Goal: Book appointment/travel/reservation

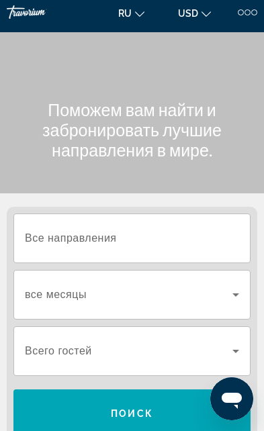
click at [206, 242] on input "Destination Все направления" at bounding box center [132, 239] width 214 height 16
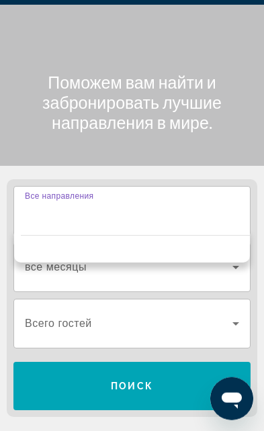
scroll to position [42, 0]
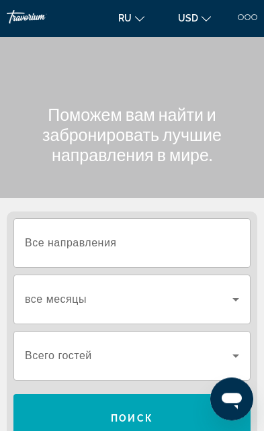
scroll to position [0, 0]
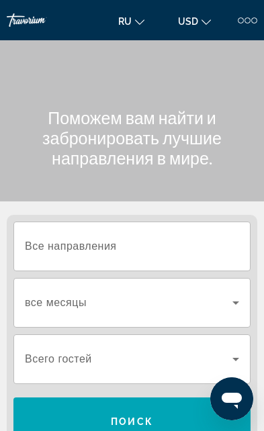
click at [206, 251] on input "Destination Все направления" at bounding box center [132, 247] width 214 height 16
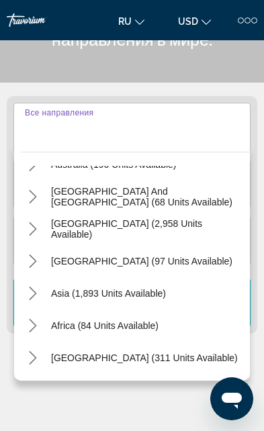
scroll to position [218, 0]
click at [120, 294] on span "Asia (1,893 units available)" at bounding box center [108, 293] width 115 height 11
type input "**********"
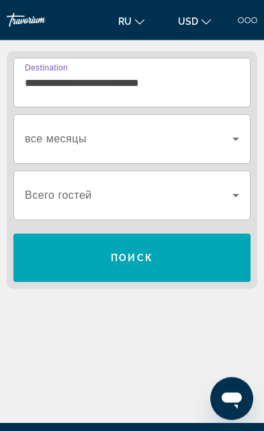
scroll to position [168, 0]
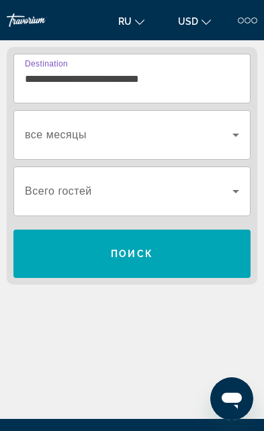
click at [218, 189] on span "Search widget" at bounding box center [129, 191] width 208 height 16
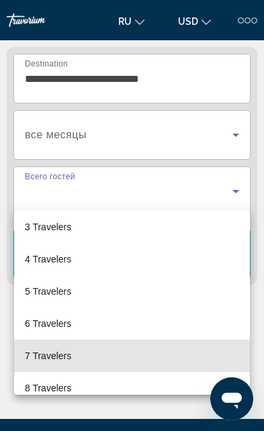
scroll to position [71, 0]
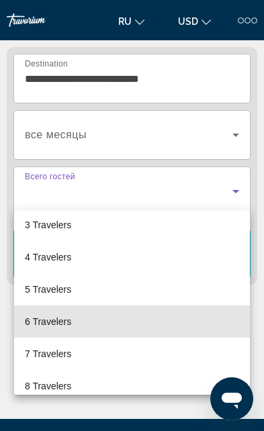
click at [172, 323] on mat-option "6 Travelers" at bounding box center [132, 322] width 236 height 32
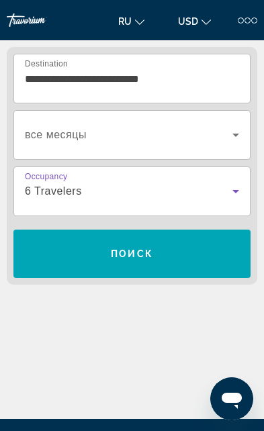
click at [198, 244] on span "Search" at bounding box center [131, 254] width 237 height 32
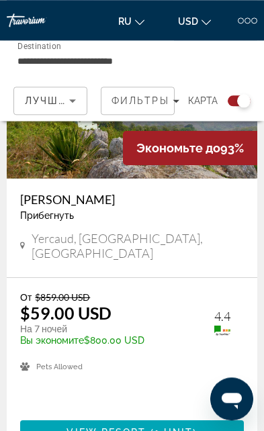
scroll to position [6152, 0]
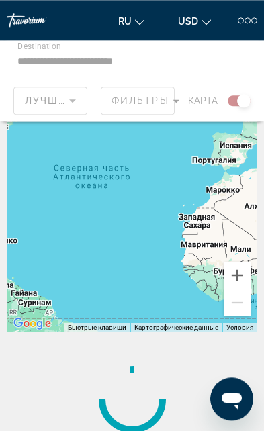
scroll to position [70, 0]
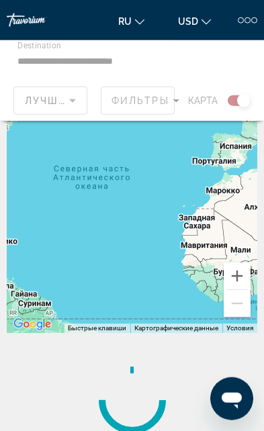
click at [158, 92] on div "Main content" at bounding box center [132, 80] width 264 height 81
click at [190, 64] on div "Main content" at bounding box center [132, 80] width 264 height 81
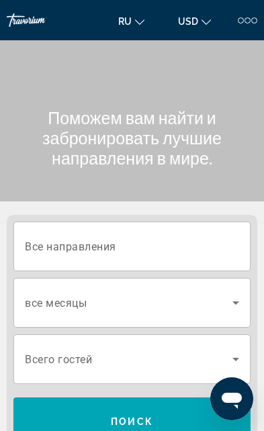
click at [200, 244] on input "Destination Все направления" at bounding box center [132, 247] width 214 height 16
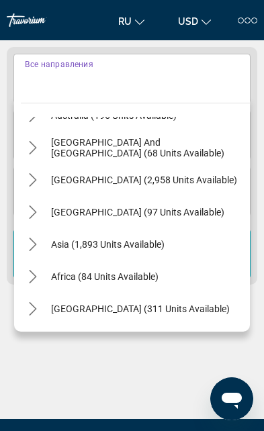
scroll to position [218, 0]
click at [38, 305] on icon "Toggle Middle East (311 units available) submenu" at bounding box center [32, 308] width 13 height 13
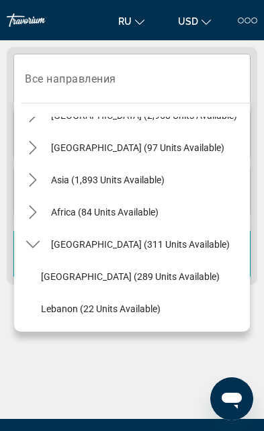
scroll to position [282, 0]
click at [31, 247] on icon "Toggle Middle East (311 units available) submenu" at bounding box center [32, 244] width 13 height 7
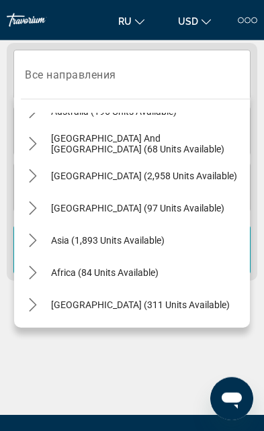
scroll to position [173, 0]
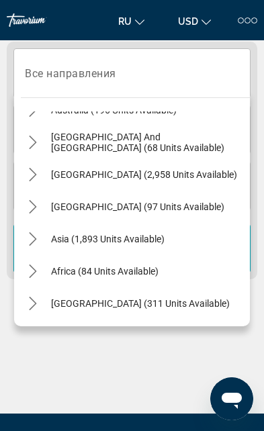
click at [79, 235] on span "Asia (1,893 units available)" at bounding box center [108, 239] width 114 height 11
type input "**********"
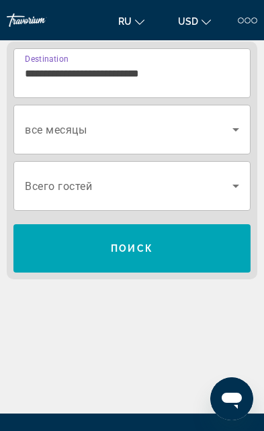
scroll to position [168, 0]
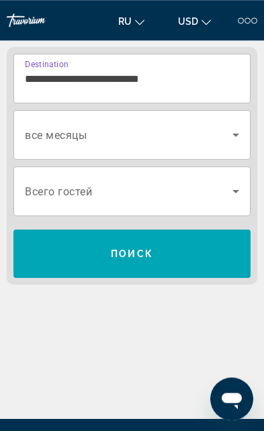
click at [230, 192] on icon "Search widget" at bounding box center [236, 191] width 16 height 16
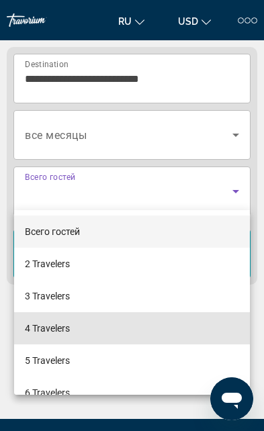
click at [149, 327] on mat-option "4 Travelers" at bounding box center [132, 329] width 236 height 32
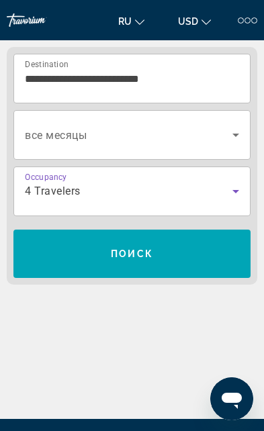
click at [190, 244] on span "Search" at bounding box center [131, 254] width 237 height 32
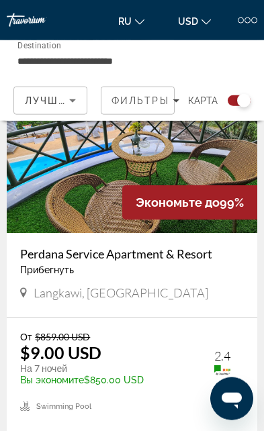
scroll to position [5629, 0]
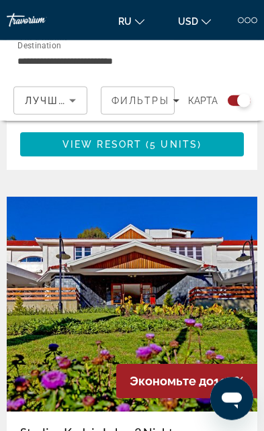
scroll to position [3381, 0]
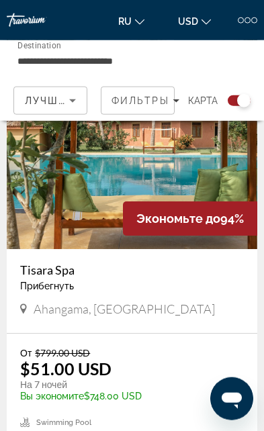
scroll to position [2434, 0]
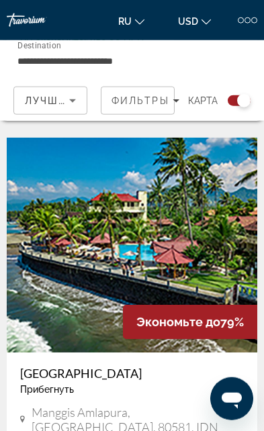
scroll to position [5954, 0]
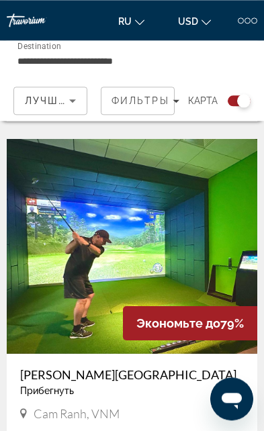
scroll to position [1334, 0]
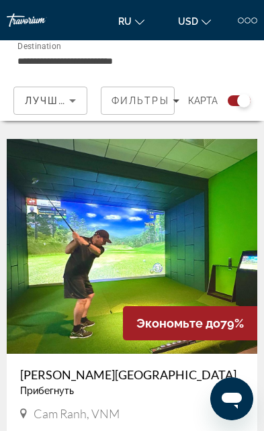
click at [207, 285] on img "Main content" at bounding box center [132, 246] width 251 height 215
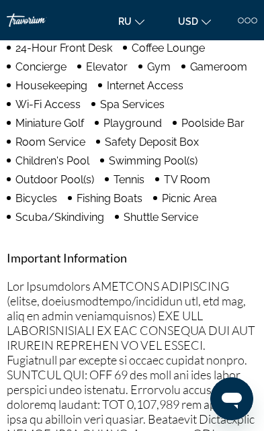
scroll to position [28, 0]
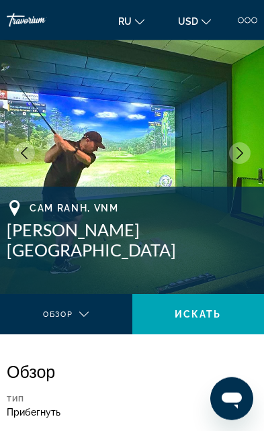
click at [244, 151] on icon "Next image" at bounding box center [240, 153] width 12 height 12
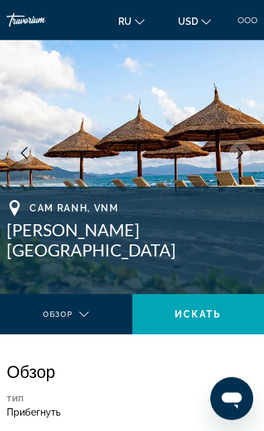
click at [246, 156] on button "Next image" at bounding box center [240, 153] width 22 height 22
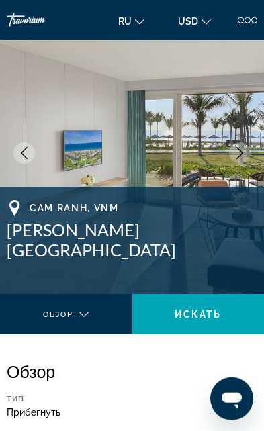
click at [242, 159] on button "Next image" at bounding box center [240, 153] width 22 height 22
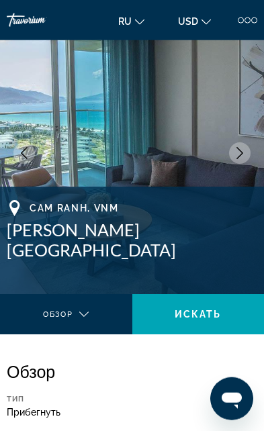
click at [239, 158] on icon "Next image" at bounding box center [240, 153] width 12 height 12
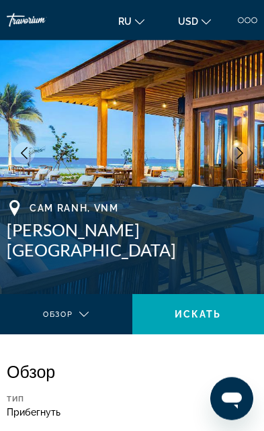
click at [128, 138] on img "Main content" at bounding box center [132, 153] width 264 height 282
click at [218, 151] on img "Main content" at bounding box center [132, 153] width 264 height 282
click at [76, 144] on img "Main content" at bounding box center [132, 153] width 264 height 282
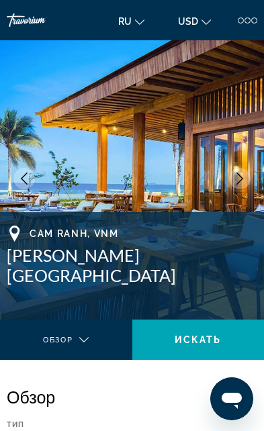
scroll to position [3, 0]
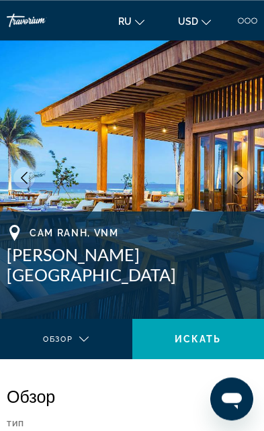
click at [67, 163] on img "Main content" at bounding box center [132, 178] width 264 height 282
click at [73, 158] on img "Main content" at bounding box center [132, 178] width 264 height 282
click at [75, 151] on img "Main content" at bounding box center [132, 178] width 264 height 282
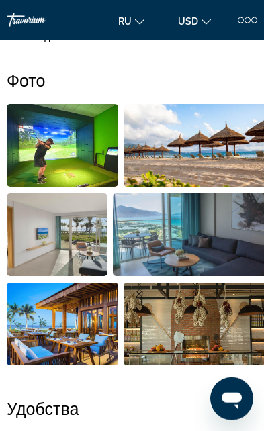
click at [65, 329] on img "Open full-screen image slider" at bounding box center [63, 324] width 112 height 83
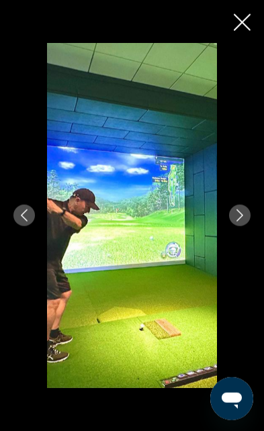
click at [235, 222] on icon "Next image" at bounding box center [240, 216] width 12 height 12
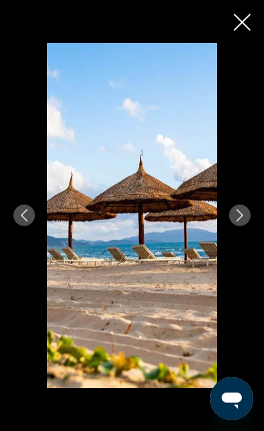
click at [240, 226] on button "Next image" at bounding box center [240, 216] width 22 height 22
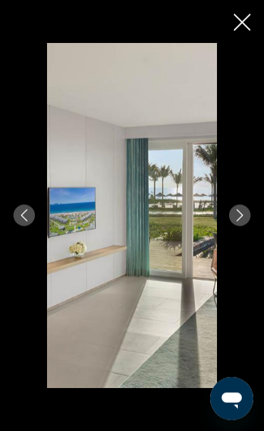
click at [241, 222] on icon "Next image" at bounding box center [240, 216] width 12 height 12
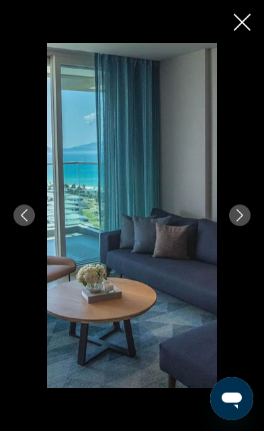
click at [239, 222] on icon "Next image" at bounding box center [240, 216] width 12 height 12
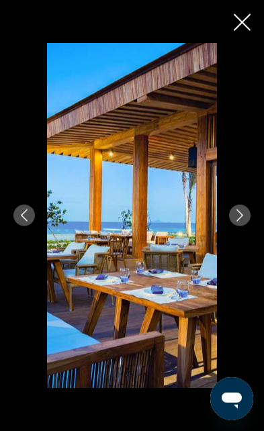
click at [187, 333] on img "Main content" at bounding box center [132, 215] width 170 height 345
click at [240, 222] on icon "Next image" at bounding box center [240, 216] width 7 height 12
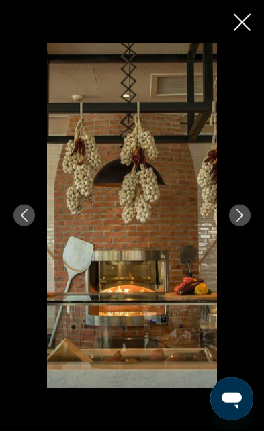
click at [239, 23] on icon "Close slideshow" at bounding box center [242, 22] width 17 height 17
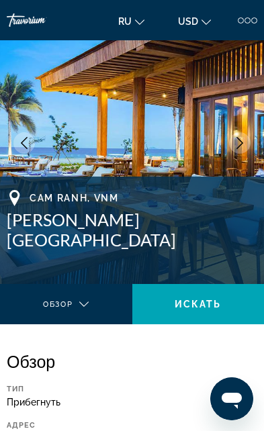
scroll to position [37, 0]
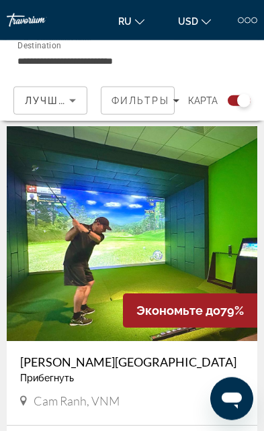
scroll to position [1348, 0]
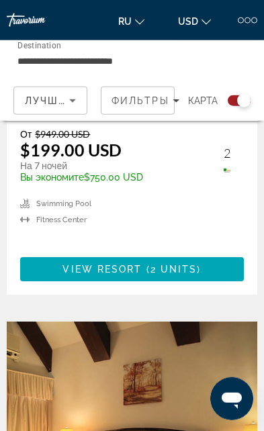
click at [64, 53] on input "**********" at bounding box center [90, 61] width 146 height 16
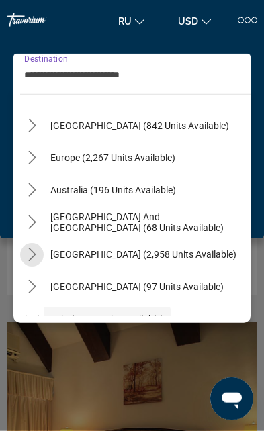
scroll to position [134, 0]
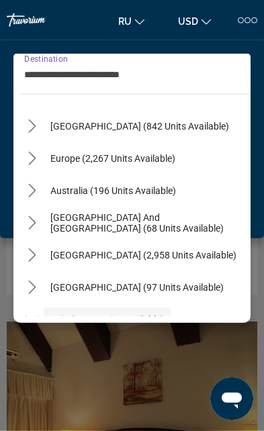
click at [36, 228] on icon "Toggle South Pacific and Oceania (68 units available) submenu" at bounding box center [32, 222] width 13 height 13
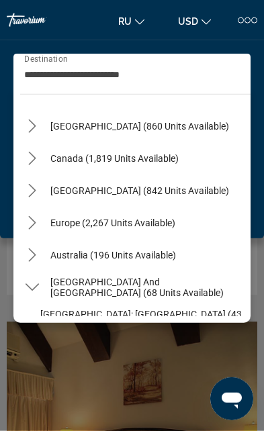
scroll to position [51, 0]
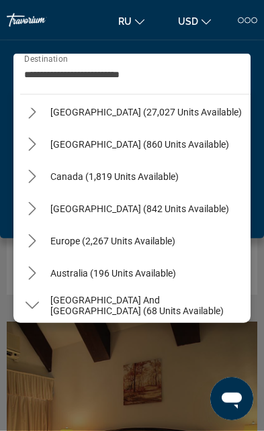
click at [77, 212] on span "[GEOGRAPHIC_DATA] (842 units available)" at bounding box center [139, 209] width 179 height 11
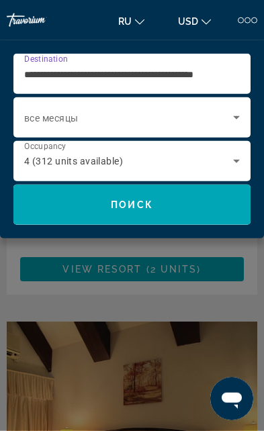
click at [52, 216] on span "Search" at bounding box center [131, 205] width 237 height 32
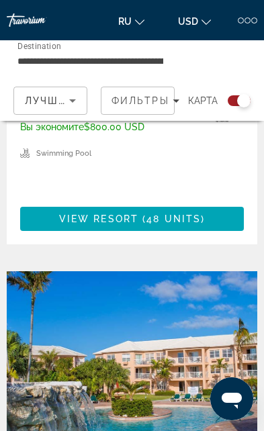
scroll to position [3824, 0]
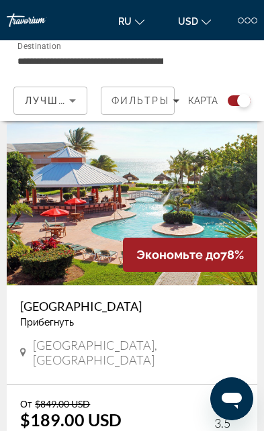
scroll to position [388, 0]
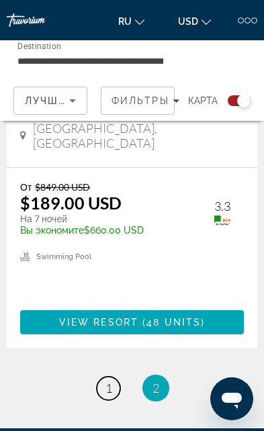
click at [110, 381] on span "1" at bounding box center [109, 388] width 7 height 15
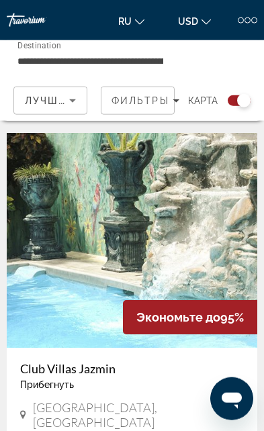
scroll to position [1371, 0]
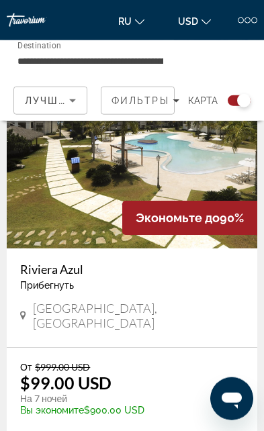
click at [94, 63] on input "**********" at bounding box center [90, 61] width 146 height 16
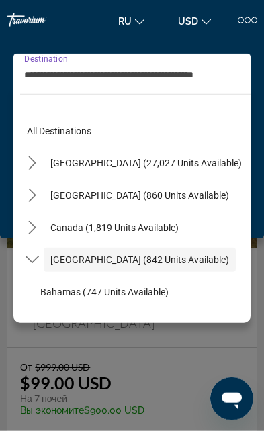
scroll to position [48, 0]
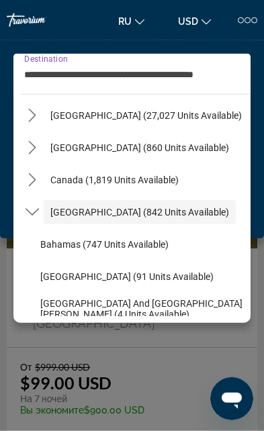
click at [77, 118] on span "[GEOGRAPHIC_DATA] (27,027 units available)" at bounding box center [146, 115] width 192 height 11
type input "**********"
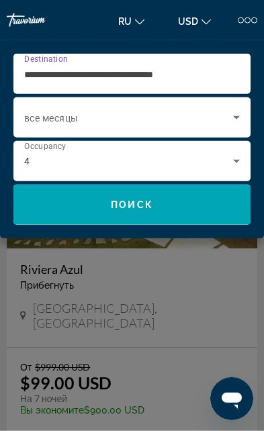
click at [62, 158] on div "4" at bounding box center [128, 161] width 209 height 16
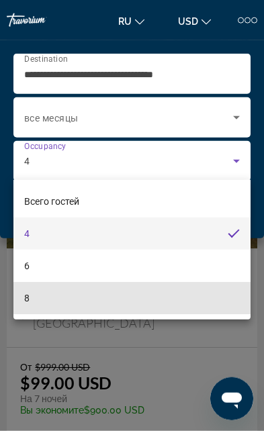
click at [196, 292] on mat-option "8" at bounding box center [131, 298] width 237 height 32
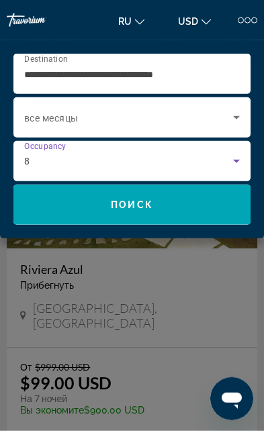
click at [218, 214] on span "Search" at bounding box center [131, 205] width 237 height 32
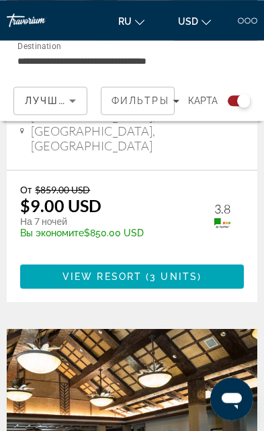
scroll to position [1691, 0]
click at [130, 65] on input "**********" at bounding box center [90, 61] width 146 height 16
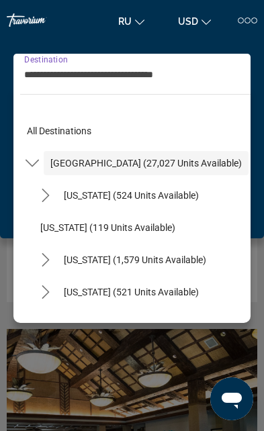
click at [108, 71] on input "**********" at bounding box center [128, 75] width 209 height 16
click at [72, 18] on div "Travorium" at bounding box center [40, 20] width 67 height 48
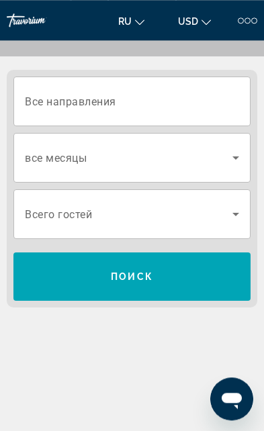
scroll to position [144, 0]
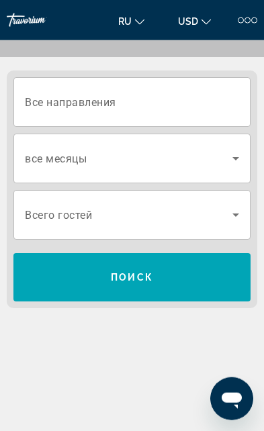
click at [44, 101] on span "Все направления" at bounding box center [70, 101] width 91 height 13
click at [44, 101] on input "Destination Все направления" at bounding box center [132, 103] width 214 height 16
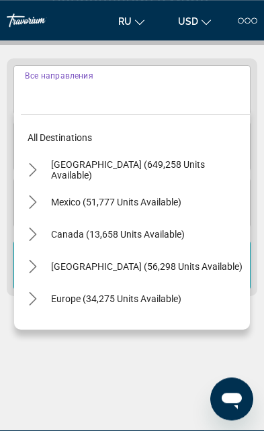
scroll to position [168, 0]
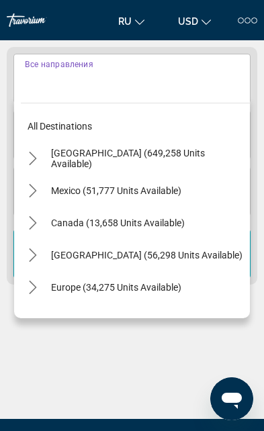
click at [106, 156] on span "[GEOGRAPHIC_DATA] (649,258 units available)" at bounding box center [147, 159] width 192 height 22
type input "**********"
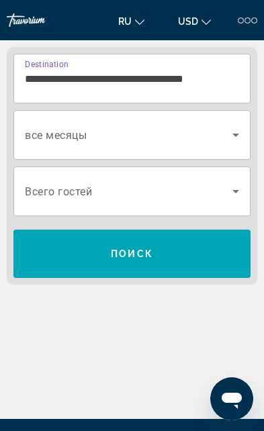
click at [77, 184] on span "Search widget" at bounding box center [129, 191] width 208 height 16
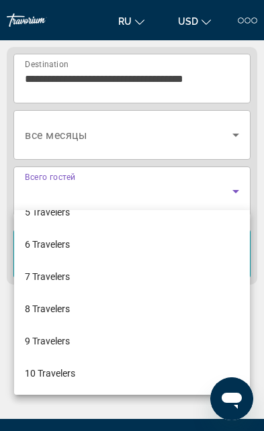
scroll to position [149, 0]
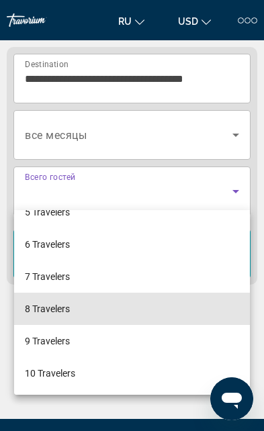
click at [184, 313] on mat-option "8 Travelers" at bounding box center [132, 309] width 236 height 32
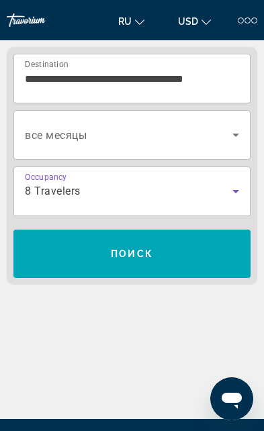
click at [218, 260] on span "Search" at bounding box center [131, 254] width 237 height 32
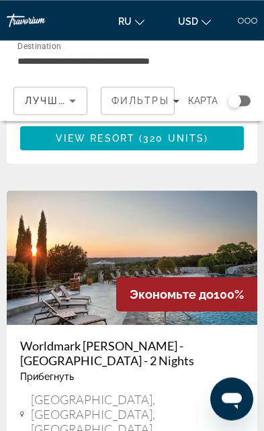
scroll to position [4939, 0]
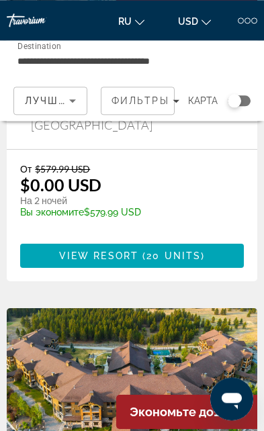
scroll to position [2499, 0]
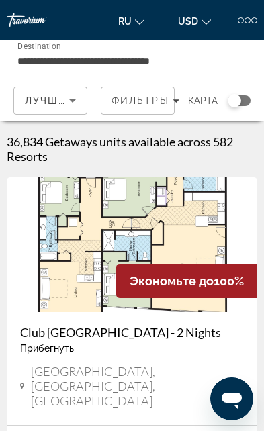
click at [46, 59] on input "**********" at bounding box center [90, 61] width 146 height 16
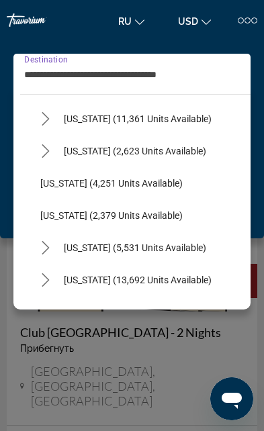
scroll to position [809, 0]
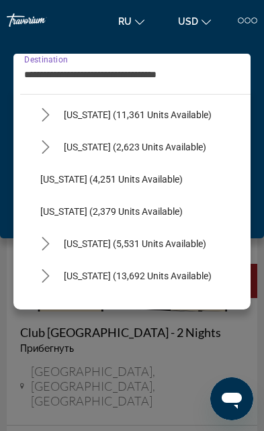
click at [99, 120] on span "Select destination: Nevada (11,361 units available)" at bounding box center [154, 115] width 194 height 32
type input "**********"
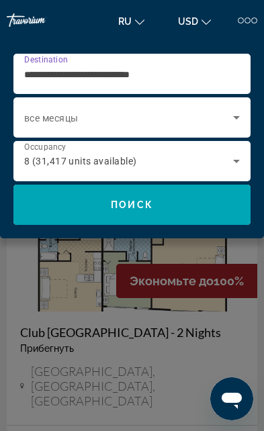
click at [56, 214] on span "Search" at bounding box center [131, 205] width 237 height 32
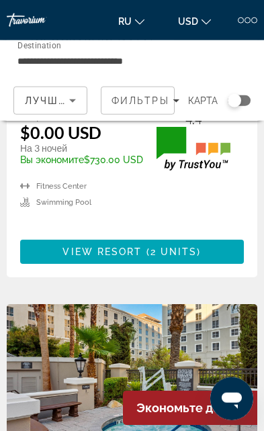
scroll to position [2089, 0]
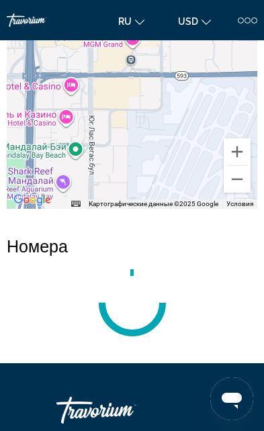
scroll to position [2510, 0]
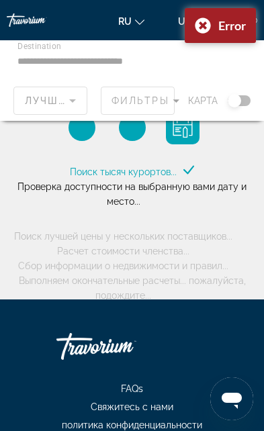
click at [54, 63] on div "Main content" at bounding box center [132, 80] width 264 height 81
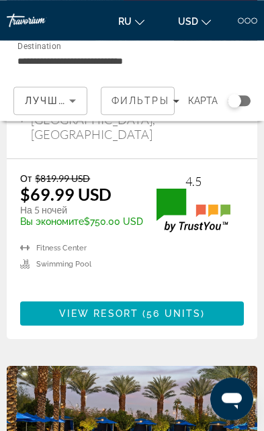
scroll to position [2938, 0]
click at [218, 366] on img "Main content" at bounding box center [132, 433] width 251 height 134
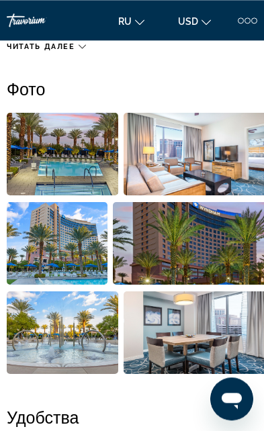
scroll to position [595, 0]
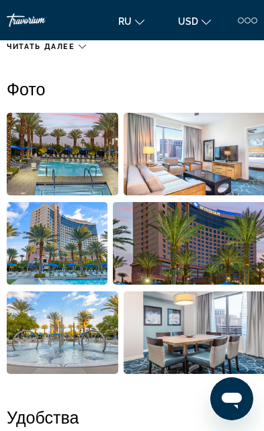
click at [89, 337] on img "Open full-screen image slider" at bounding box center [63, 333] width 112 height 83
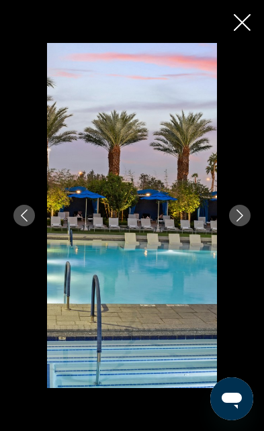
click at [245, 43] on div "prev next" at bounding box center [132, 215] width 264 height 345
click at [246, 43] on div "prev next" at bounding box center [132, 215] width 264 height 345
click at [247, 43] on div "prev next" at bounding box center [132, 215] width 264 height 345
click at [243, 43] on div "prev next" at bounding box center [132, 215] width 264 height 345
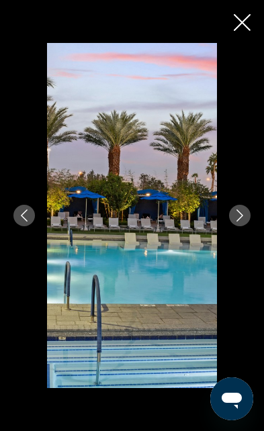
click at [242, 43] on div "prev next" at bounding box center [132, 215] width 264 height 345
click at [245, 43] on div "prev next" at bounding box center [132, 215] width 264 height 345
click at [257, 43] on div "prev next" at bounding box center [132, 215] width 264 height 345
click at [245, 43] on div "prev next" at bounding box center [132, 215] width 264 height 345
click at [241, 43] on div "prev next" at bounding box center [132, 215] width 264 height 345
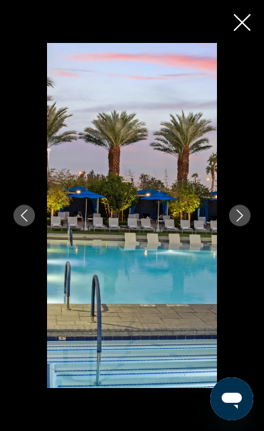
click at [241, 43] on div "prev next" at bounding box center [132, 215] width 264 height 345
click at [250, 43] on div "prev next" at bounding box center [132, 215] width 264 height 345
click at [245, 43] on div "prev next" at bounding box center [132, 215] width 264 height 345
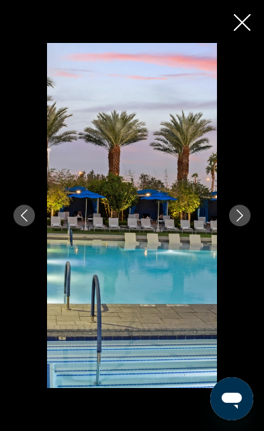
click at [247, 43] on div "prev next" at bounding box center [132, 215] width 264 height 345
click at [250, 43] on div "prev next" at bounding box center [132, 215] width 264 height 345
click at [251, 43] on div "prev next" at bounding box center [132, 215] width 264 height 345
click at [249, 43] on div "prev next" at bounding box center [132, 215] width 264 height 345
click at [241, 43] on div "prev next" at bounding box center [132, 215] width 264 height 345
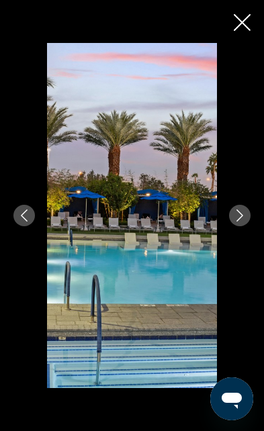
click at [241, 43] on div "prev next" at bounding box center [132, 215] width 264 height 345
click at [237, 43] on div "prev next" at bounding box center [132, 215] width 264 height 345
click at [247, 43] on div "prev next" at bounding box center [132, 215] width 264 height 345
click at [235, 209] on button "Next image" at bounding box center [240, 216] width 22 height 22
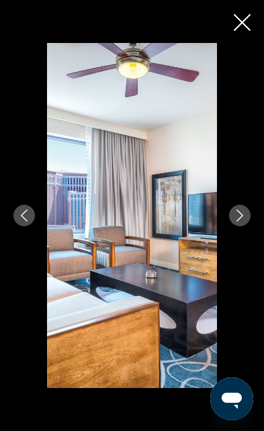
click at [237, 43] on div "prev next" at bounding box center [132, 215] width 264 height 345
click at [245, 43] on div "prev next" at bounding box center [132, 215] width 264 height 345
click at [241, 43] on div "prev next" at bounding box center [132, 215] width 264 height 345
click at [241, 23] on icon "Close slideshow" at bounding box center [242, 22] width 17 height 17
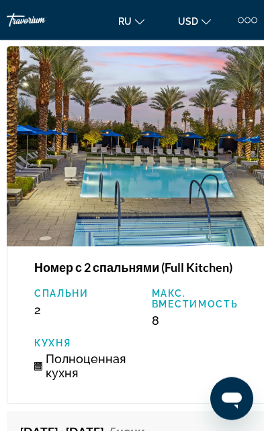
scroll to position [2434, 0]
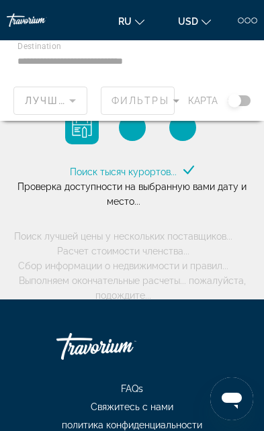
click at [70, 57] on div "Main content" at bounding box center [132, 80] width 264 height 81
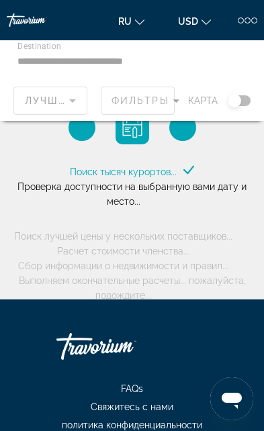
click at [61, 62] on div "Main content" at bounding box center [132, 80] width 264 height 81
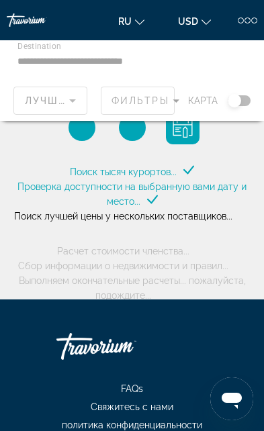
click at [53, 64] on div "Main content" at bounding box center [132, 80] width 264 height 81
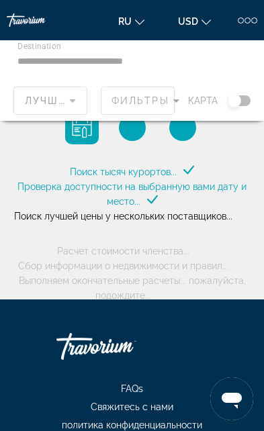
click at [43, 67] on div "Main content" at bounding box center [132, 80] width 264 height 81
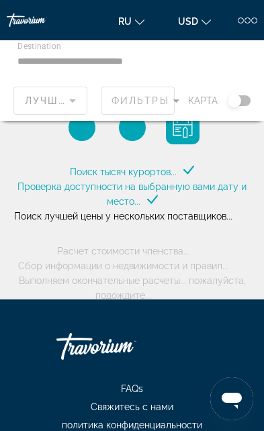
click at [261, 22] on div "Getaways Plus Getaways ru English Español Français Italiano Português русский U…" at bounding box center [132, 20] width 264 height 48
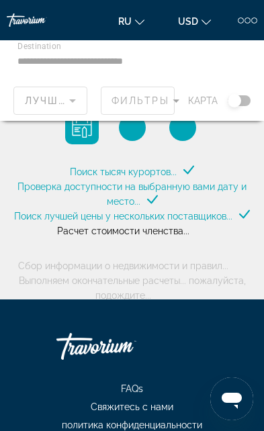
click at [239, 18] on div at bounding box center [241, 20] width 6 height 6
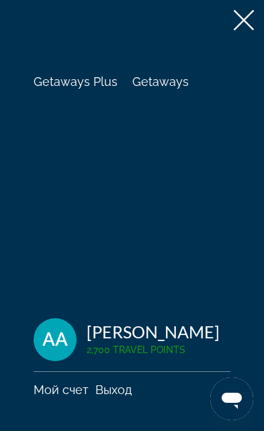
click at [251, 17] on icon at bounding box center [244, 20] width 20 height 20
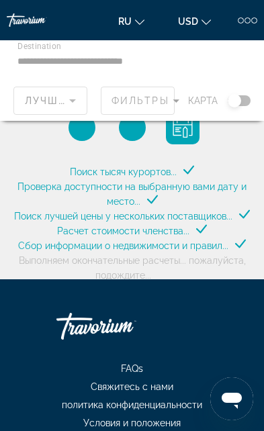
click at [243, 22] on div at bounding box center [241, 20] width 6 height 6
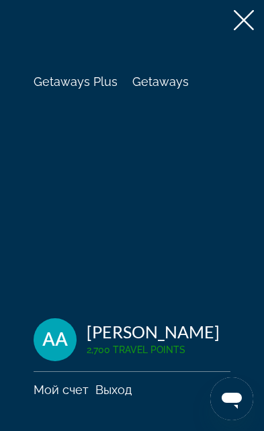
click at [161, 76] on span "Getaways" at bounding box center [160, 82] width 56 height 14
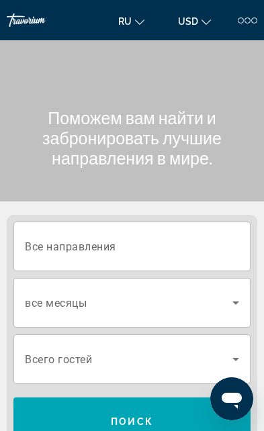
click at [207, 251] on input "Destination Все направления" at bounding box center [132, 247] width 214 height 16
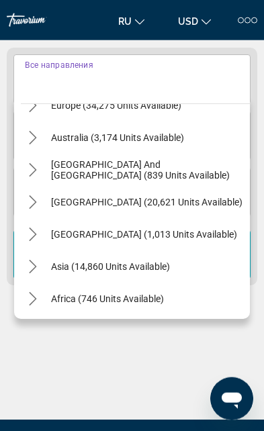
scroll to position [200, 0]
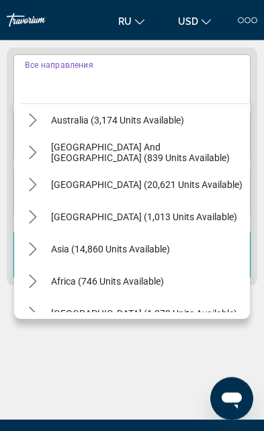
click at [75, 254] on span "Select destination: Asia (14,860 units available)" at bounding box center [147, 249] width 206 height 32
type input "**********"
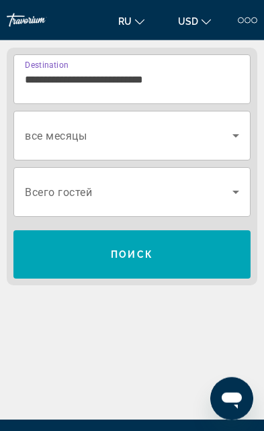
click at [226, 195] on span "Search widget" at bounding box center [129, 192] width 208 height 16
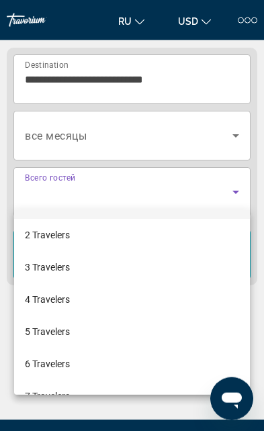
scroll to position [50, 0]
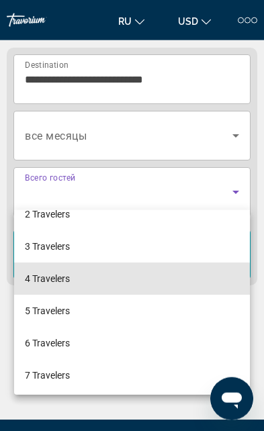
click at [41, 281] on span "4 Travelers" at bounding box center [47, 279] width 45 height 16
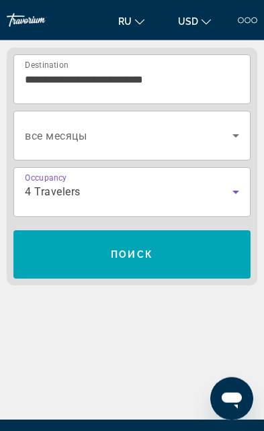
click at [195, 259] on span "Search" at bounding box center [131, 255] width 237 height 32
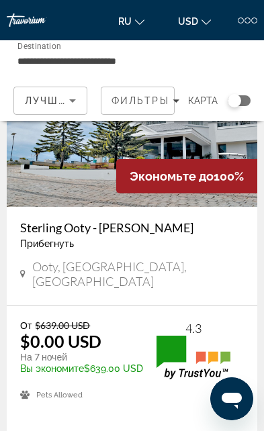
scroll to position [4928, 0]
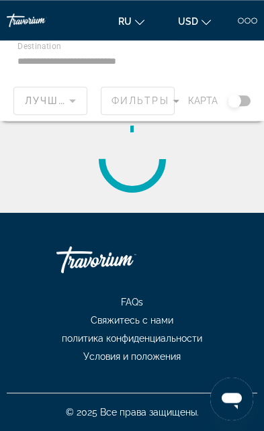
scroll to position [28, 0]
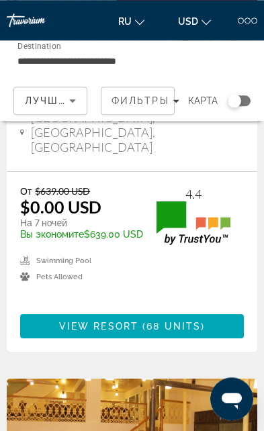
click at [58, 55] on input "**********" at bounding box center [90, 61] width 146 height 16
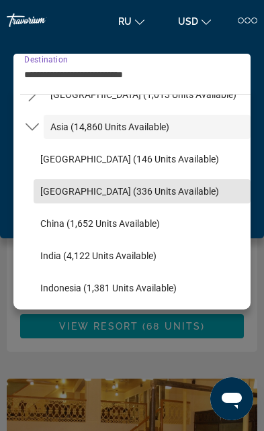
scroll to position [315, 0]
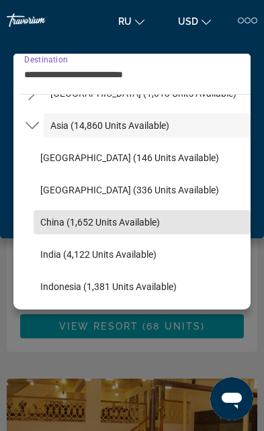
click at [81, 221] on span "China (1,652 units available)" at bounding box center [100, 222] width 120 height 11
type input "**********"
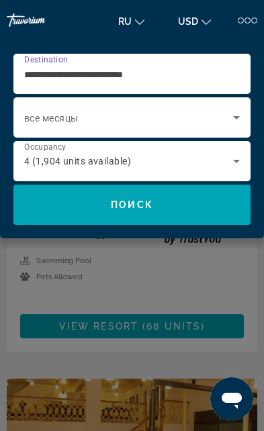
click at [54, 159] on span "4 (1,904 units available)" at bounding box center [77, 161] width 107 height 11
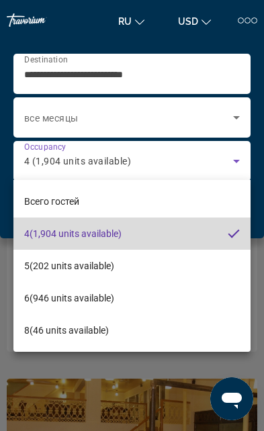
click at [77, 230] on span "4 (1,904 units available)" at bounding box center [72, 234] width 97 height 16
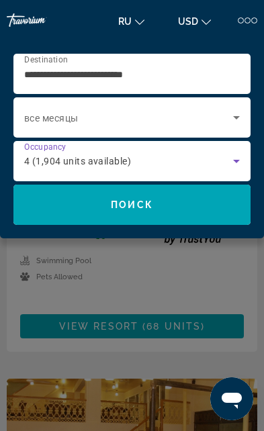
click at [210, 213] on span "Search" at bounding box center [131, 205] width 237 height 32
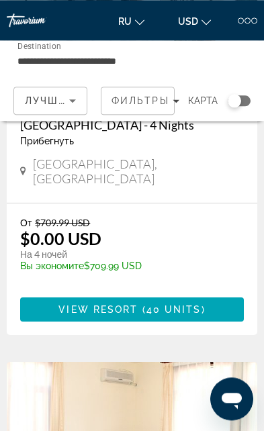
scroll to position [1880, 0]
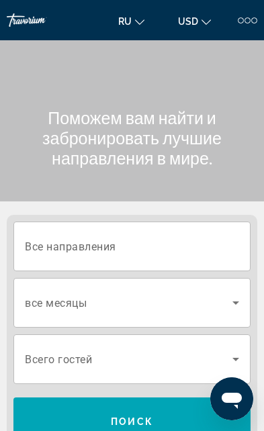
click at [64, 254] on div "Destination Все направления" at bounding box center [132, 247] width 214 height 38
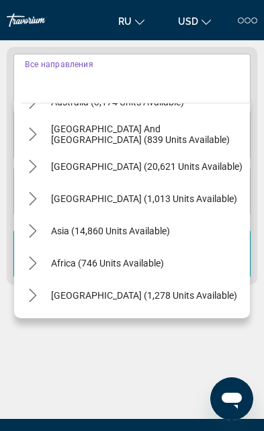
scroll to position [218, 0]
click at [38, 234] on icon "Toggle Asia (14,860 units available) submenu" at bounding box center [32, 230] width 13 height 13
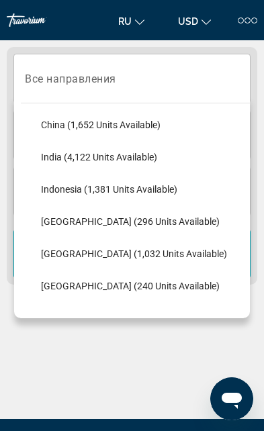
scroll to position [422, 0]
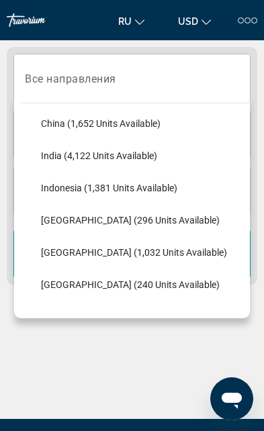
click at [64, 132] on span "Select destination: China (1,652 units available)" at bounding box center [142, 124] width 216 height 32
type input "**********"
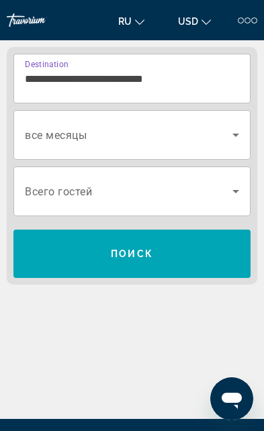
click at [46, 185] on span "Search widget" at bounding box center [129, 191] width 208 height 16
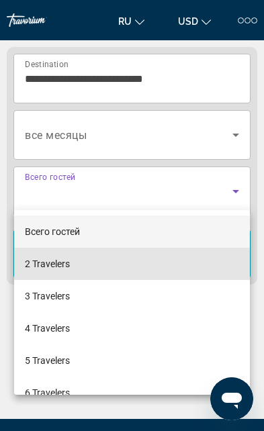
click at [42, 267] on span "2 Travelers" at bounding box center [47, 264] width 45 height 16
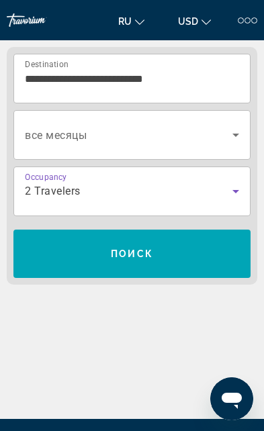
click at [74, 264] on span "Search" at bounding box center [131, 254] width 237 height 32
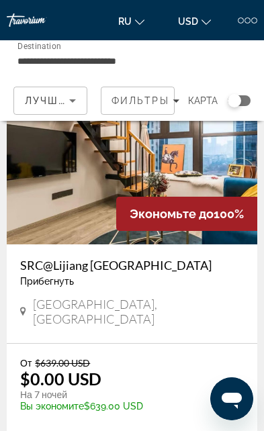
scroll to position [4899, 0]
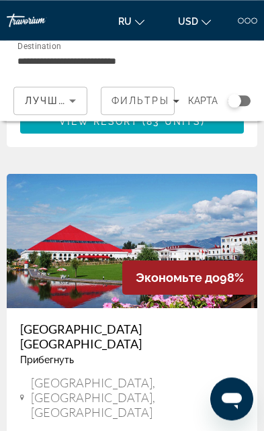
scroll to position [2165, 0]
